Goal: Transaction & Acquisition: Download file/media

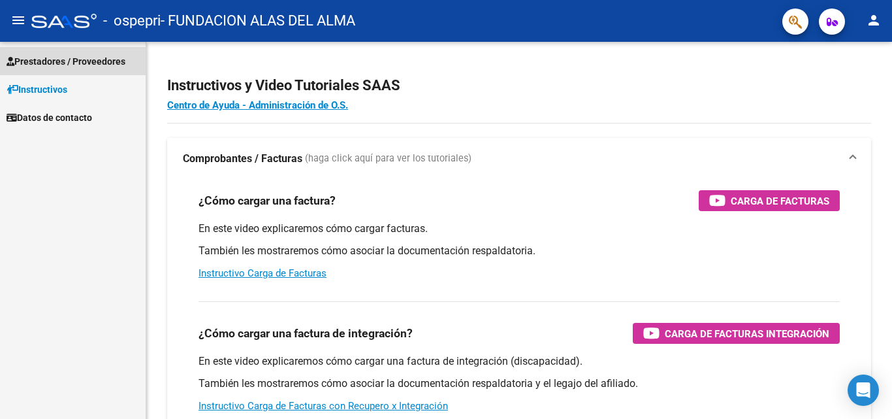
click at [23, 65] on span "Prestadores / Proveedores" at bounding box center [66, 61] width 119 height 14
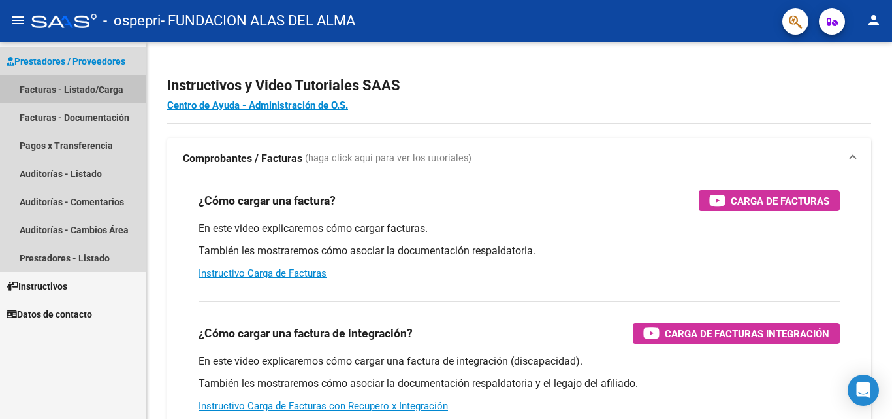
click at [54, 84] on link "Facturas - Listado/Carga" at bounding box center [73, 89] width 146 height 28
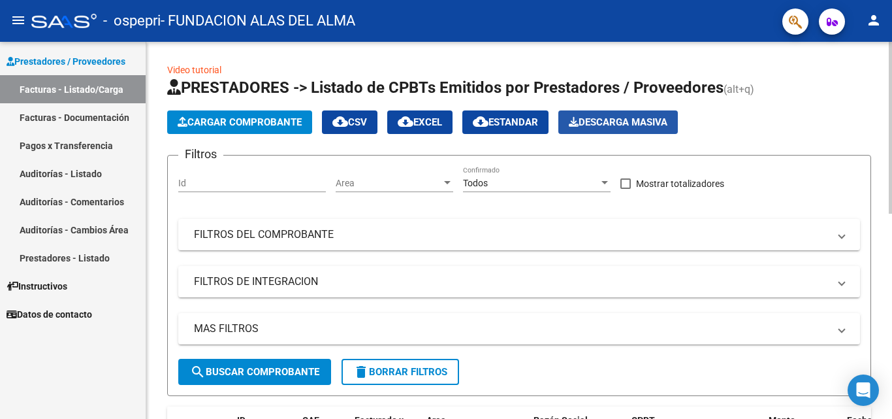
click at [645, 116] on span "Descarga Masiva" at bounding box center [618, 122] width 99 height 12
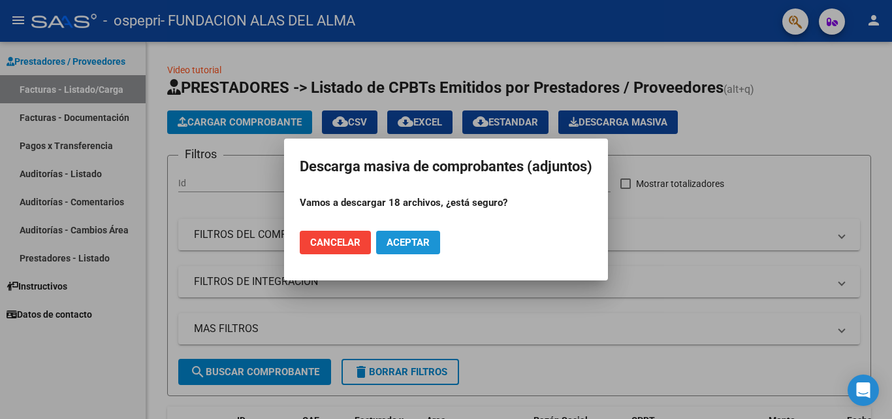
click at [397, 238] on span "Aceptar" at bounding box center [408, 242] width 43 height 12
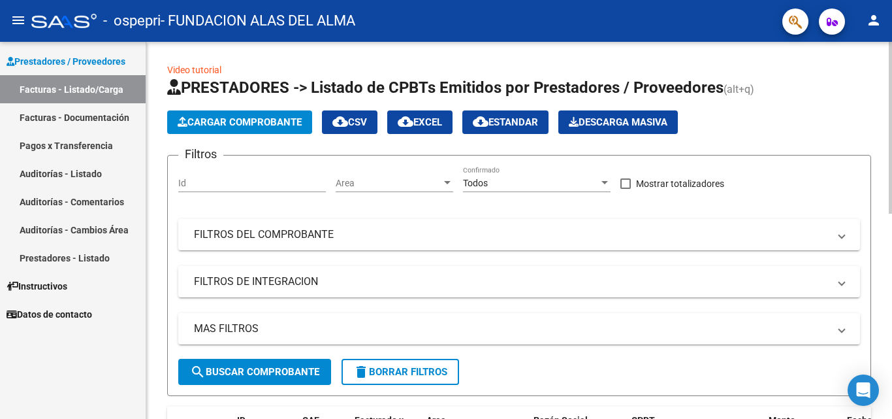
click at [451, 129] on button "cloud_download EXCEL" at bounding box center [419, 122] width 65 height 24
click at [436, 126] on span "cloud_download EXCEL" at bounding box center [420, 122] width 44 height 12
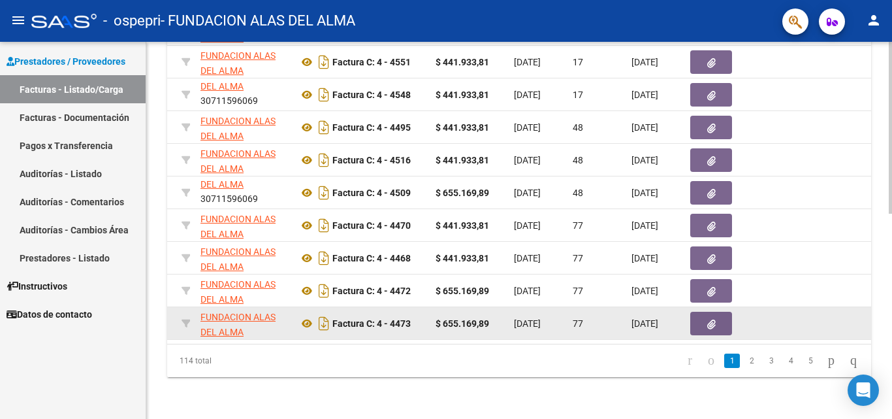
scroll to position [451, 0]
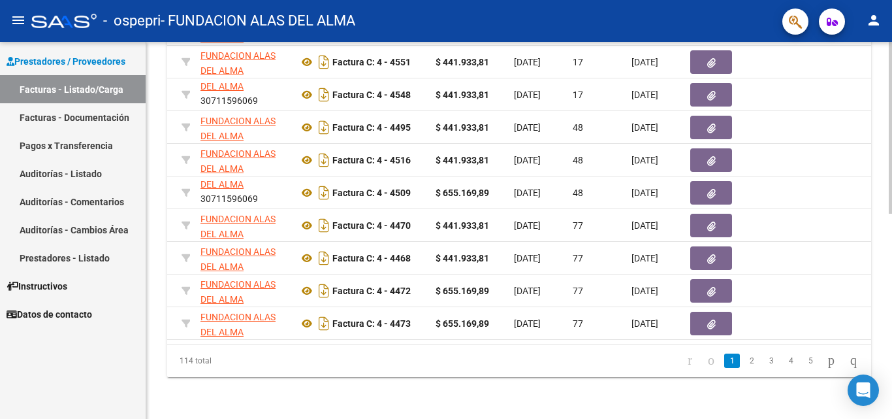
click at [745, 359] on link "2" at bounding box center [752, 360] width 16 height 14
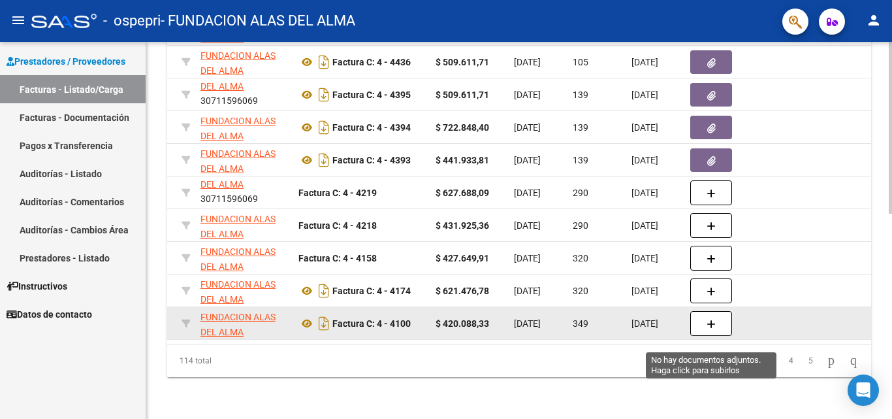
scroll to position [386, 0]
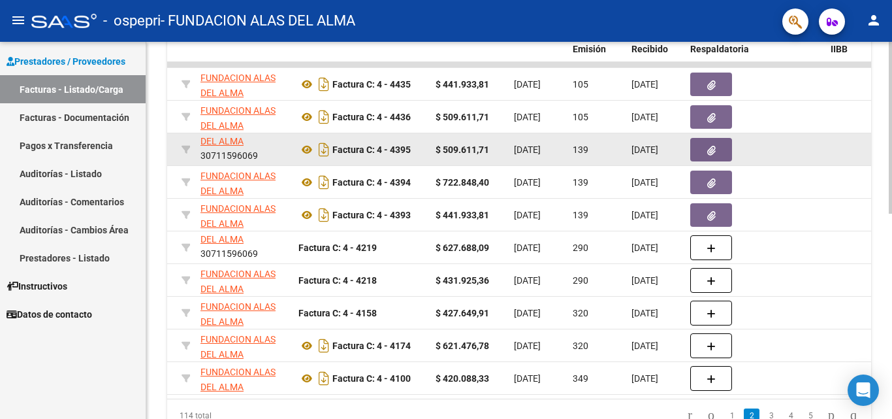
click at [703, 146] on button "button" at bounding box center [711, 150] width 42 height 24
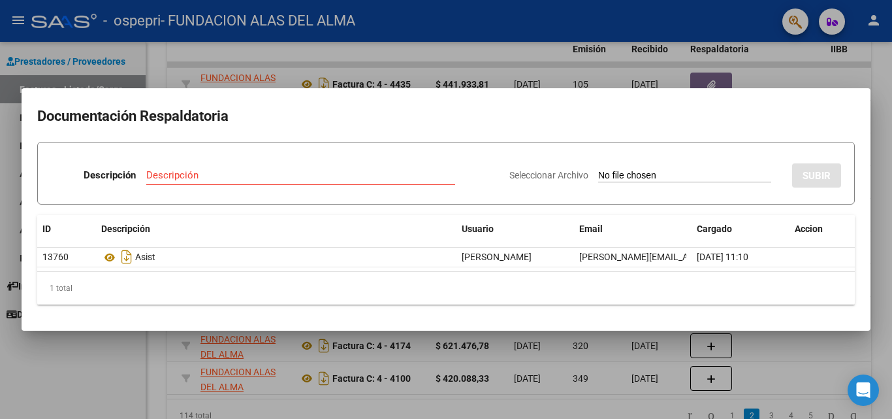
click at [792, 76] on div at bounding box center [446, 209] width 892 height 419
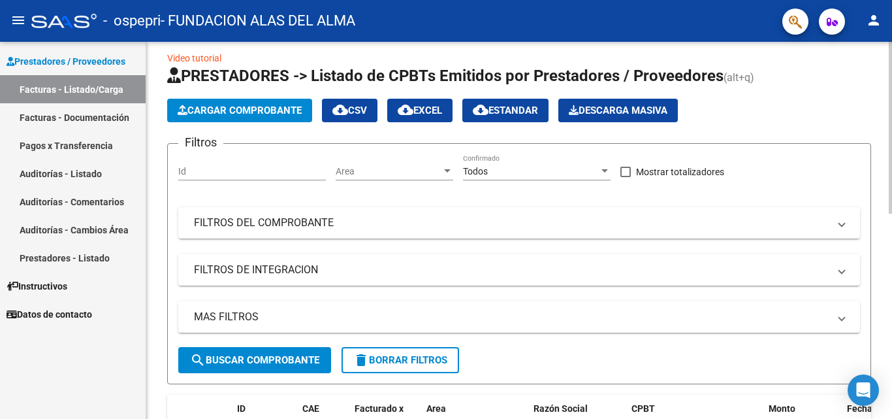
scroll to position [0, 0]
